Goal: Transaction & Acquisition: Download file/media

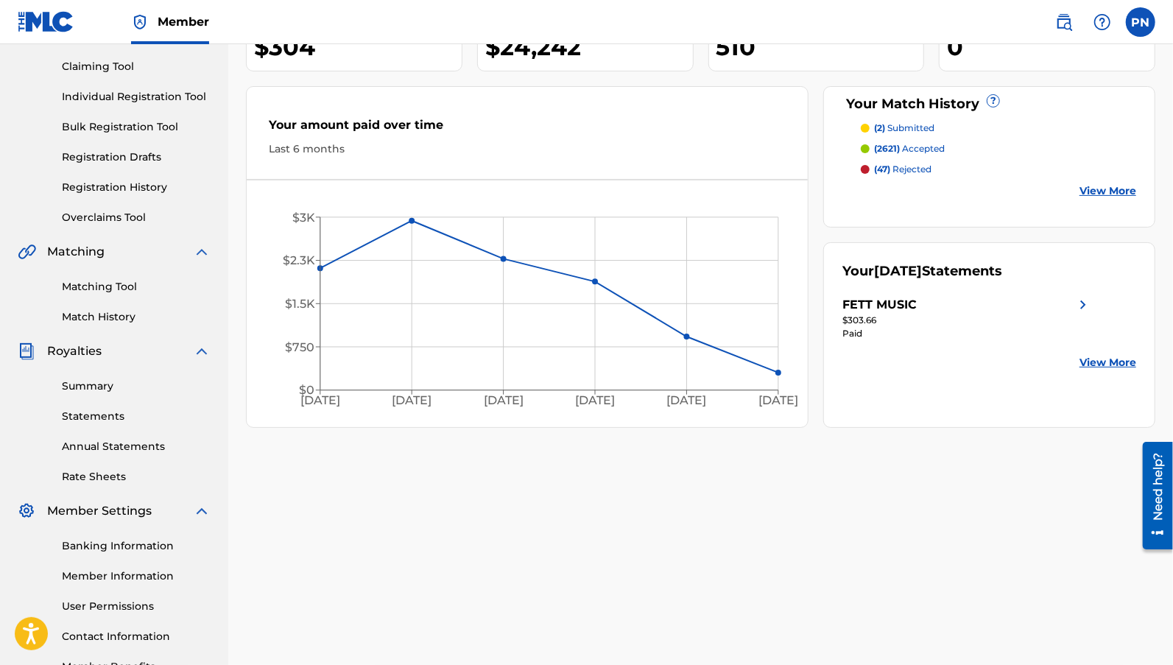
click at [88, 388] on link "Summary" at bounding box center [136, 385] width 149 height 15
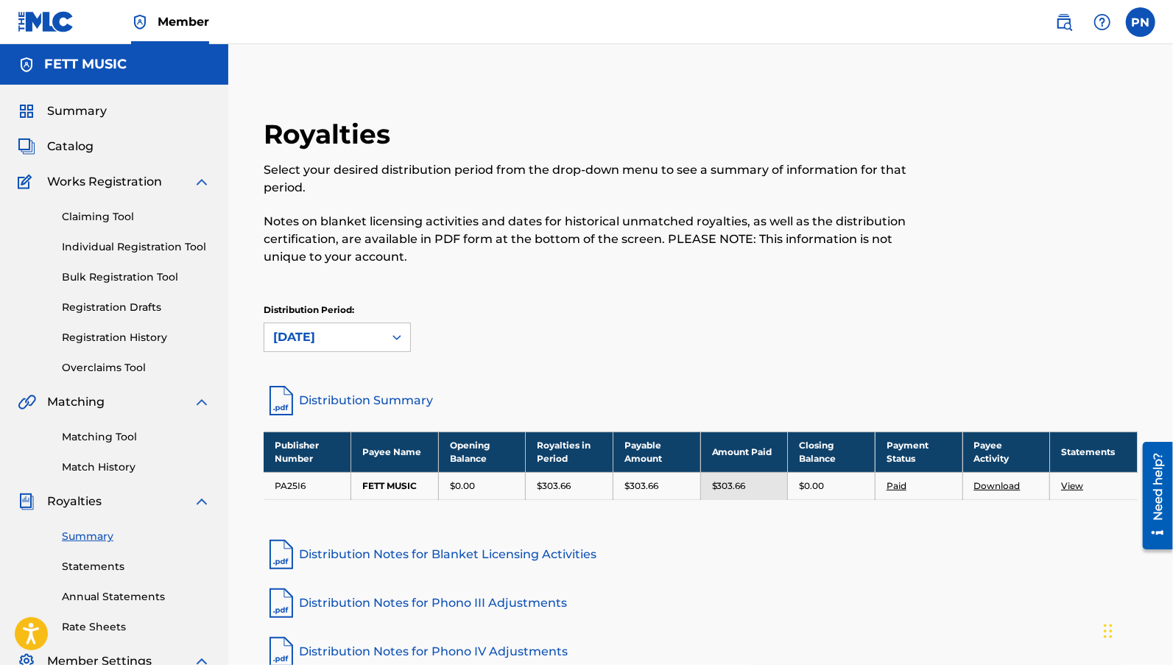
click at [101, 561] on link "Statements" at bounding box center [136, 566] width 149 height 15
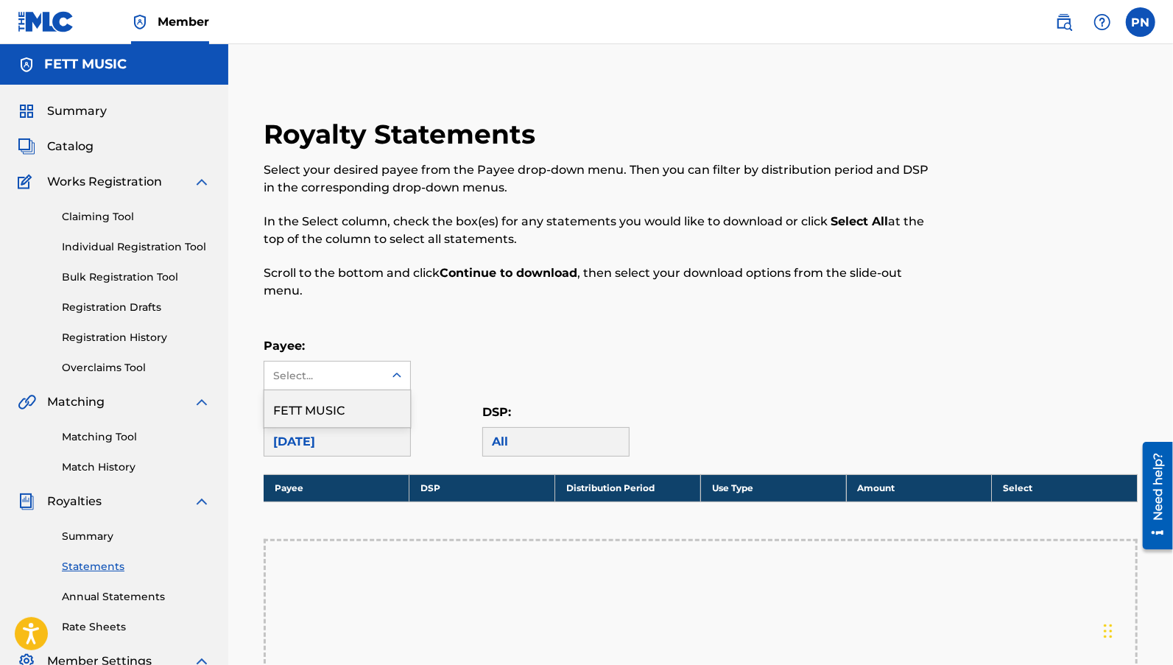
click at [395, 370] on icon at bounding box center [396, 375] width 15 height 15
click at [369, 414] on div "FETT MUSIC" at bounding box center [337, 408] width 146 height 37
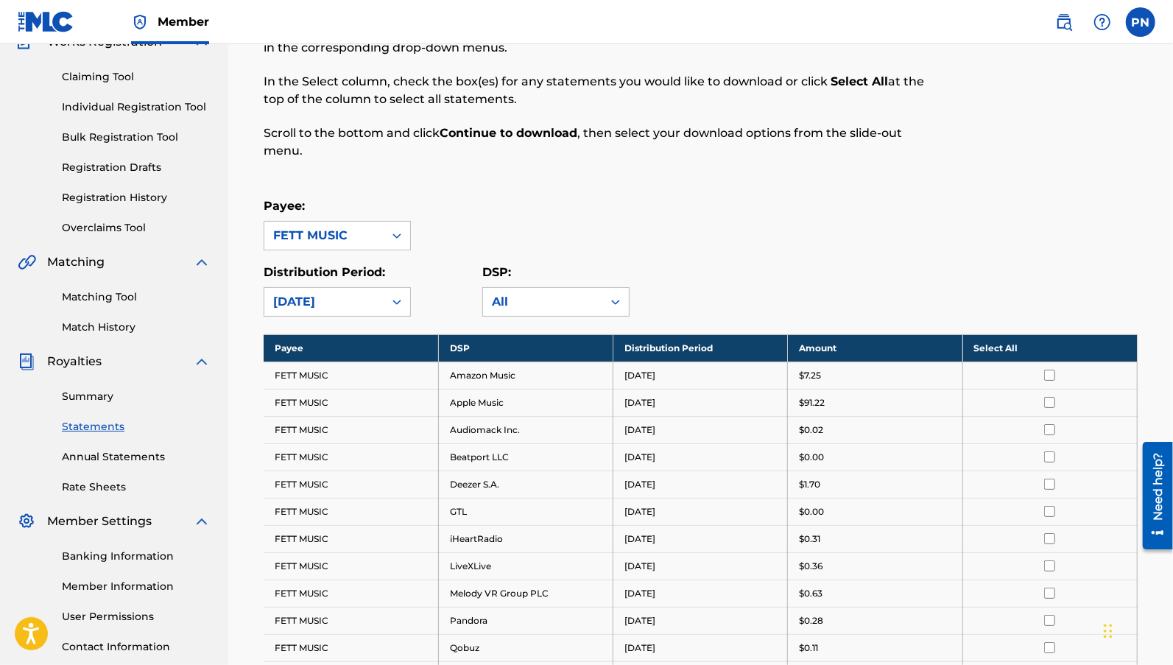
scroll to position [245, 0]
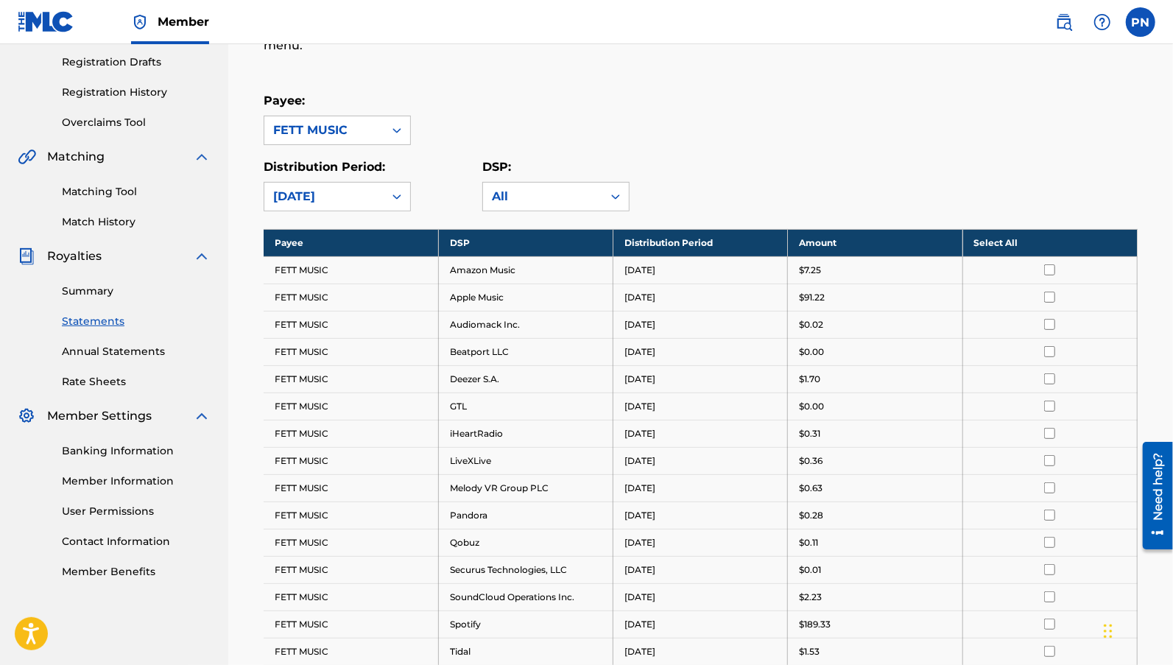
click at [1009, 233] on th "Select All" at bounding box center [1049, 242] width 174 height 27
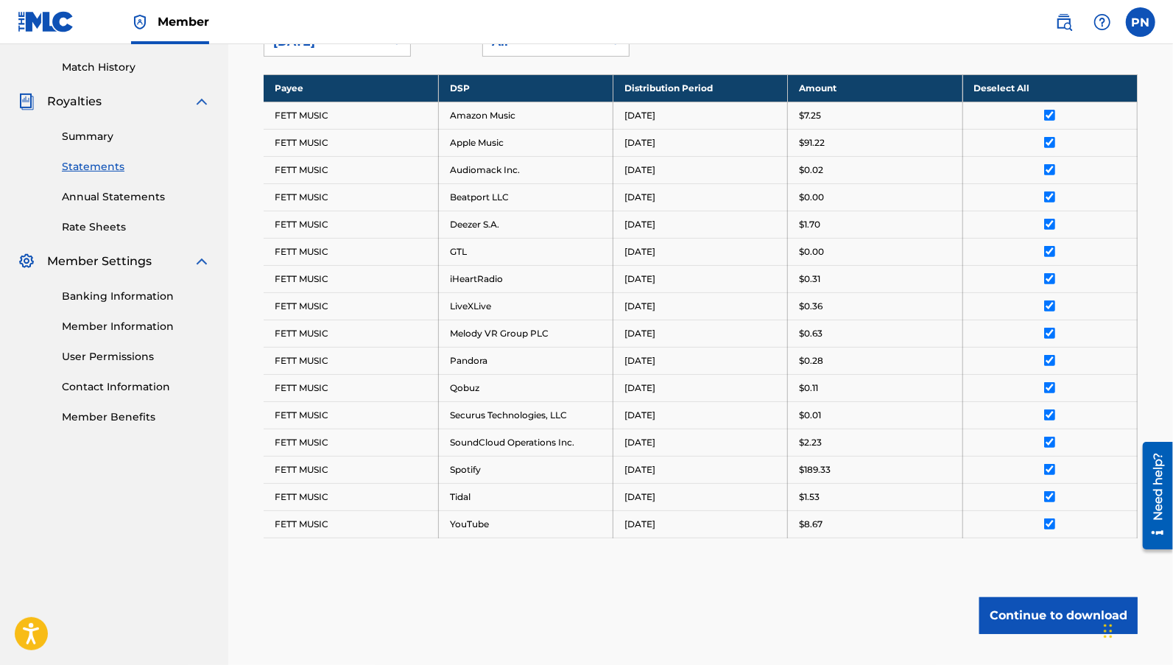
scroll to position [411, 0]
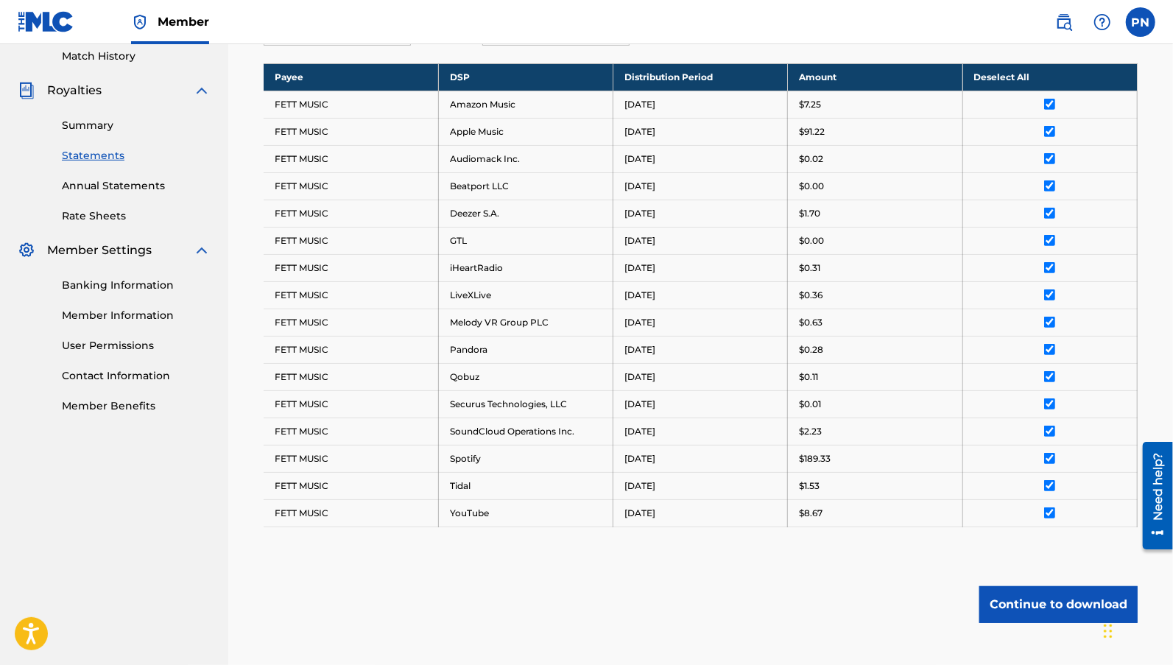
click at [1052, 592] on button "Continue to download" at bounding box center [1058, 604] width 158 height 37
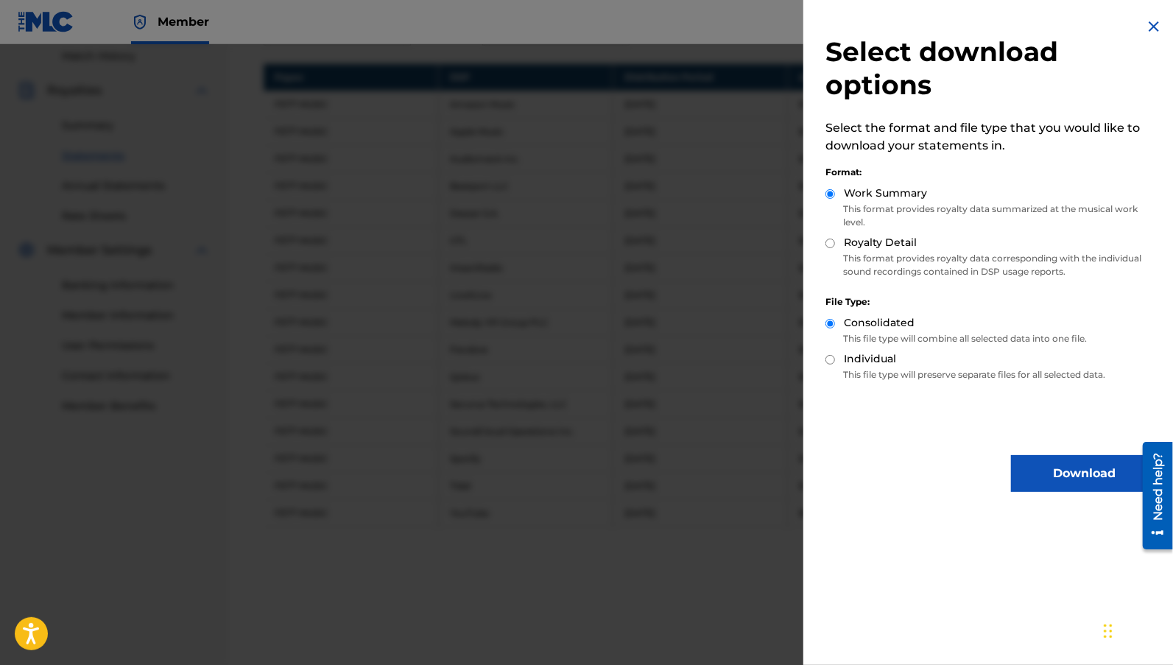
click at [897, 245] on label "Royalty Detail" at bounding box center [880, 242] width 73 height 15
click at [835, 245] on input "Royalty Detail" at bounding box center [830, 244] width 10 height 10
radio input "true"
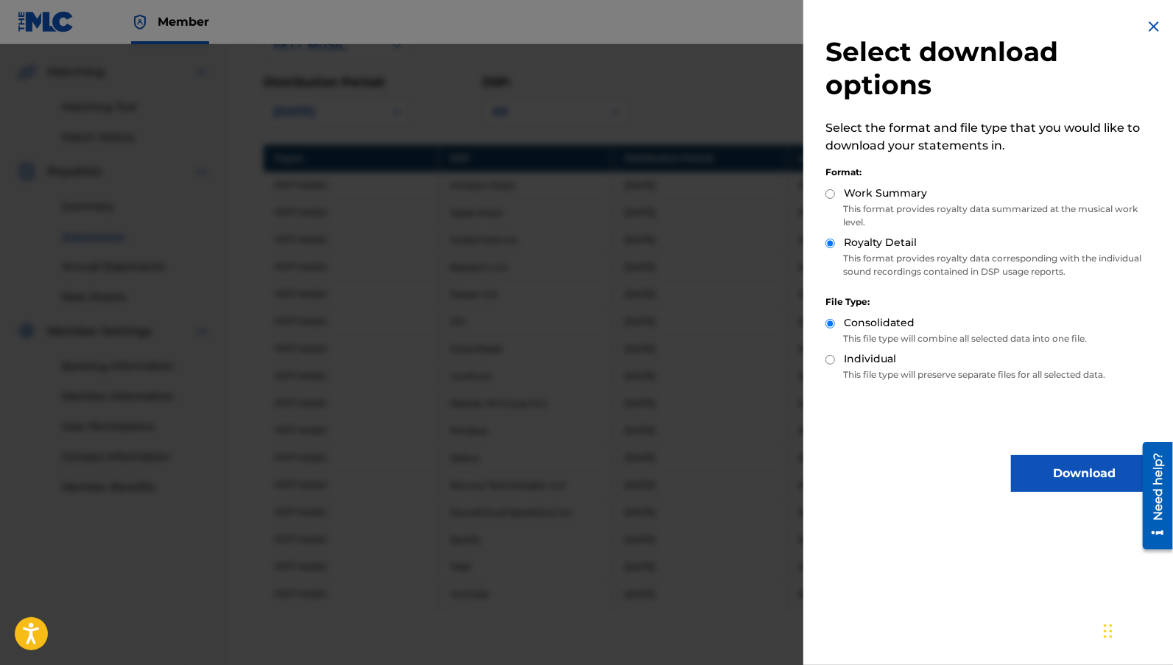
scroll to position [328, 0]
click at [1049, 470] on button "Download" at bounding box center [1084, 473] width 147 height 37
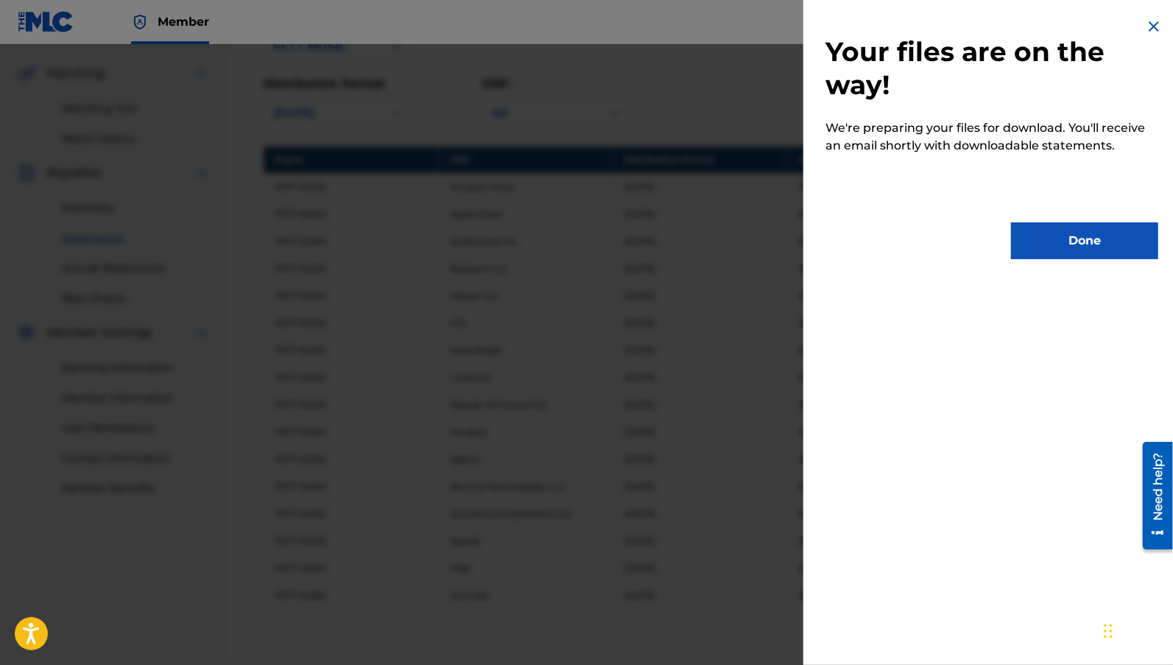
click at [1100, 241] on button "Done" at bounding box center [1084, 240] width 147 height 37
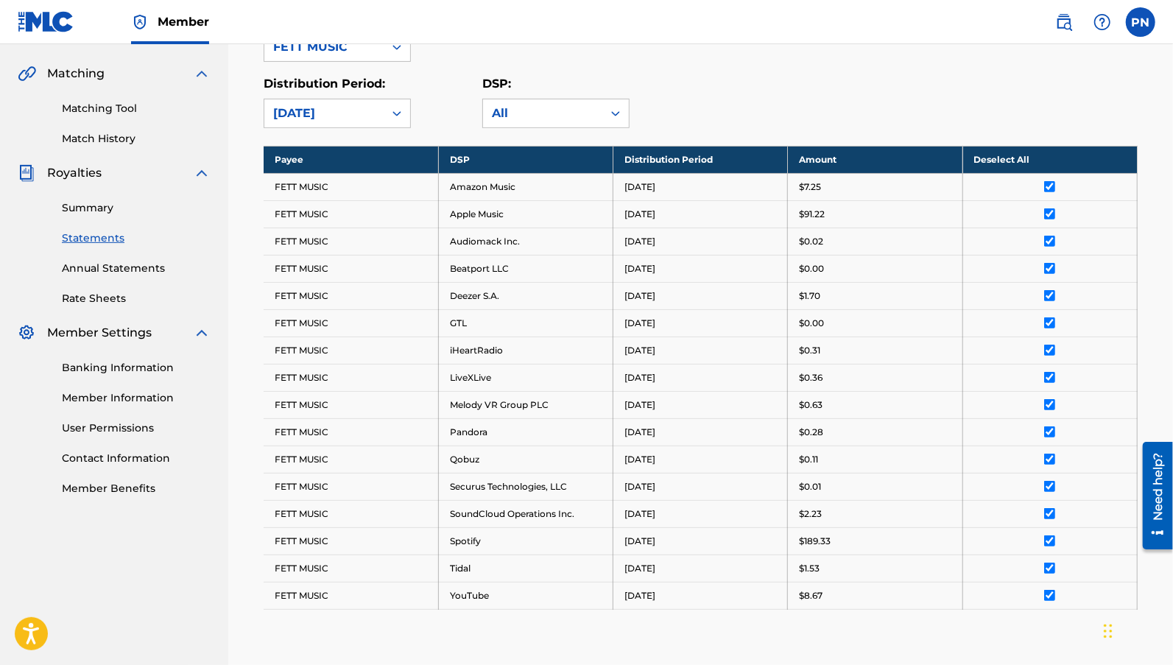
click at [84, 205] on link "Summary" at bounding box center [136, 207] width 149 height 15
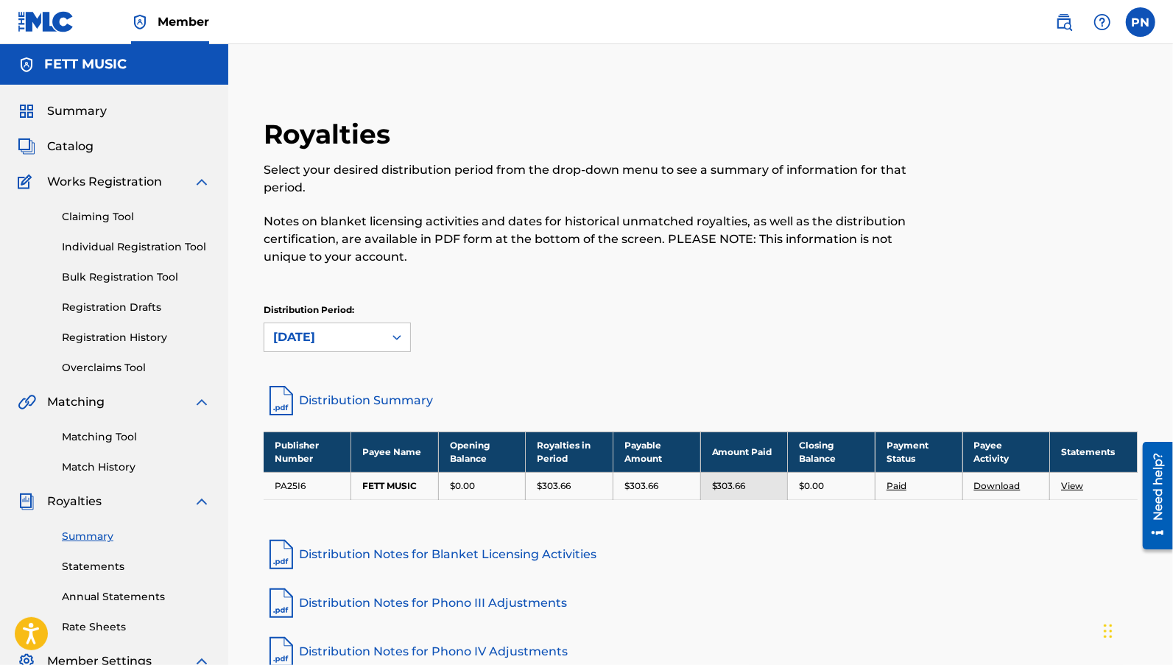
click at [984, 484] on link "Download" at bounding box center [997, 485] width 46 height 11
